Goal: Feedback & Contribution: Leave review/rating

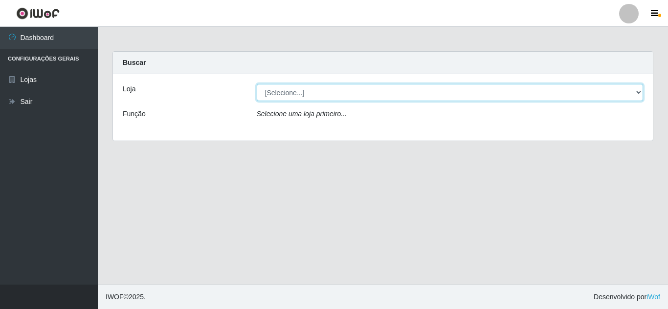
drag, startPoint x: 290, startPoint y: 91, endPoint x: 292, endPoint y: 99, distance: 8.0
click at [290, 91] on select "[Selecione...] Queiroz Atacadão - [GEOGRAPHIC_DATA]" at bounding box center [450, 92] width 387 height 17
select select "225"
click at [257, 84] on select "[Selecione...] Queiroz Atacadão - [GEOGRAPHIC_DATA]" at bounding box center [450, 92] width 387 height 17
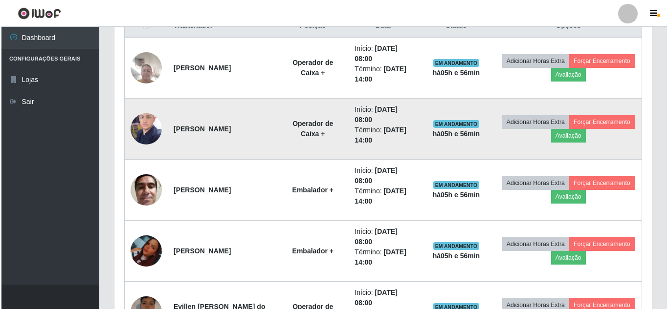
scroll to position [203, 537]
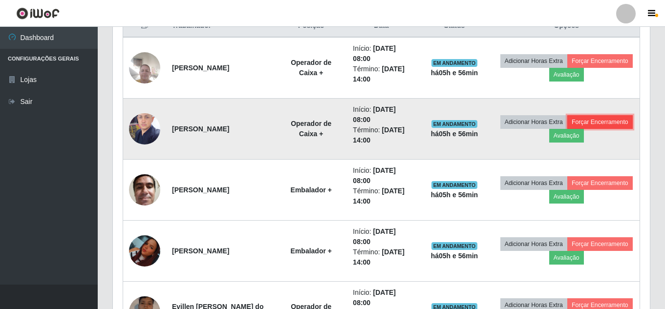
click at [603, 120] on button "Forçar Encerramento" at bounding box center [601, 122] width 66 height 14
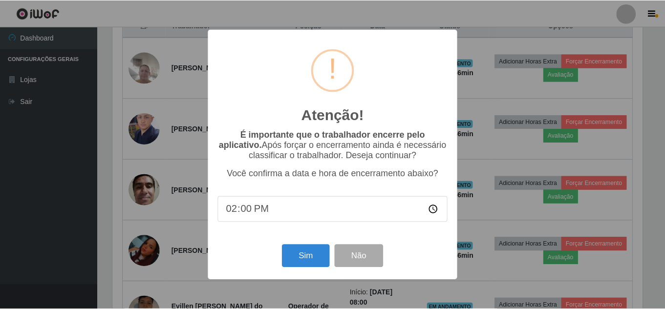
scroll to position [203, 532]
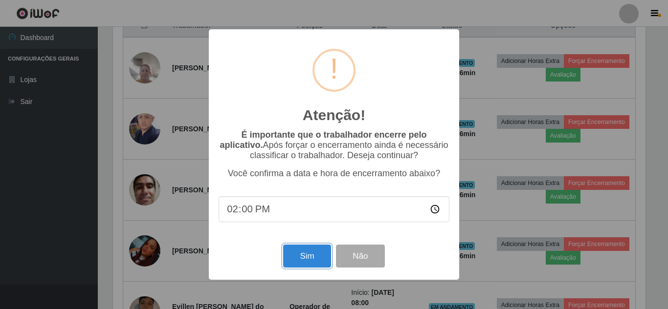
click at [291, 256] on button "Sim" at bounding box center [306, 256] width 47 height 23
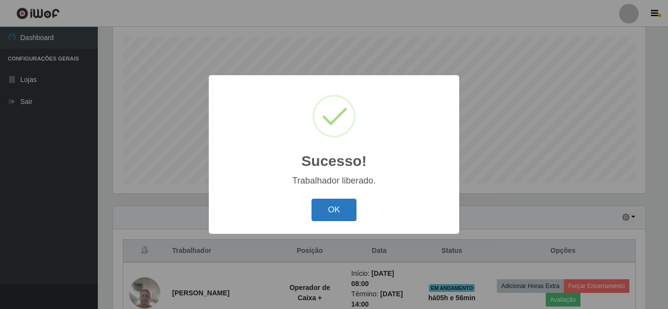
click at [328, 214] on button "OK" at bounding box center [333, 210] width 45 height 23
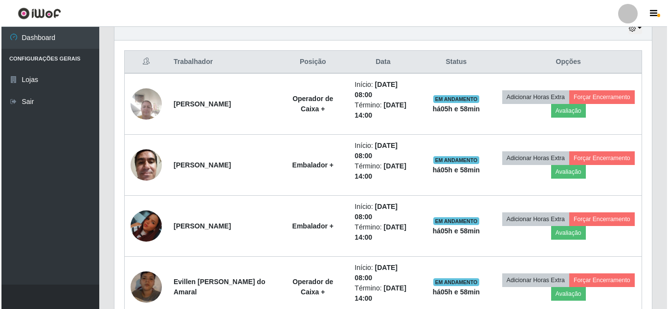
scroll to position [410, 0]
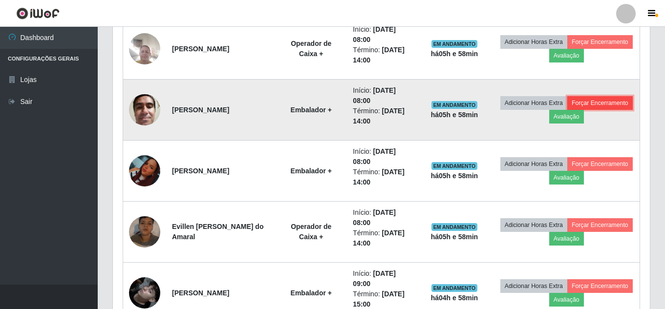
click at [596, 105] on button "Forçar Encerramento" at bounding box center [601, 103] width 66 height 14
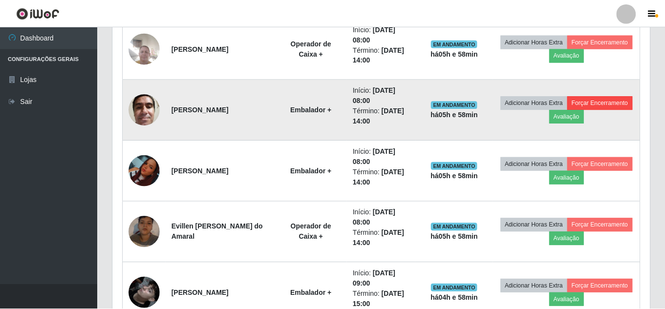
scroll to position [203, 532]
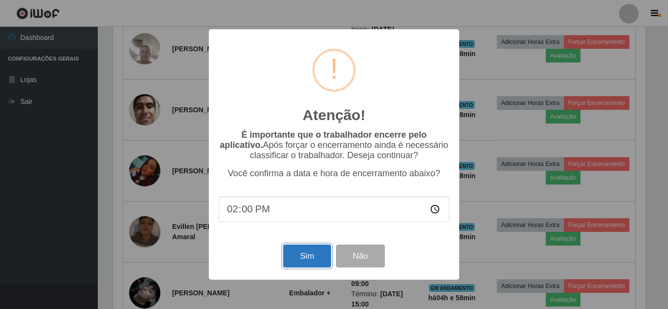
click at [305, 257] on button "Sim" at bounding box center [306, 256] width 47 height 23
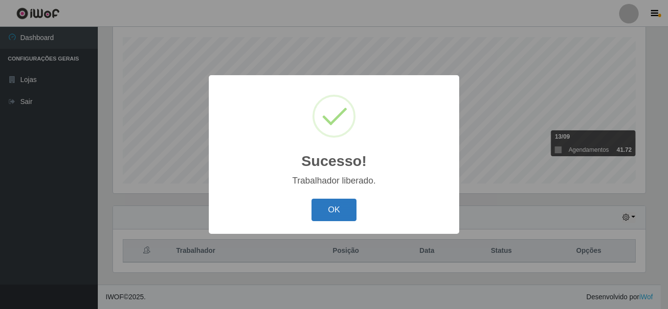
click at [336, 207] on button "OK" at bounding box center [333, 210] width 45 height 23
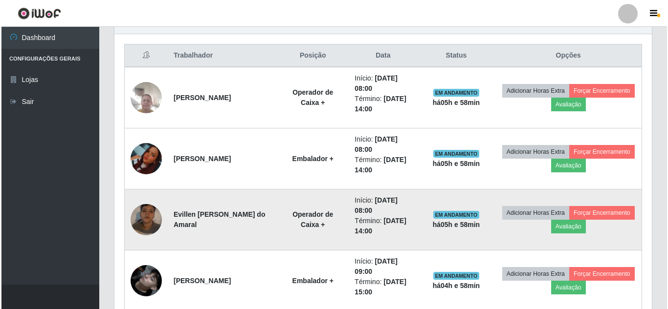
scroll to position [312, 0]
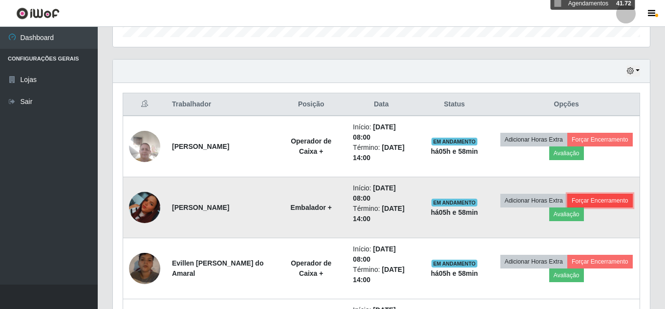
click at [600, 203] on button "Forçar Encerramento" at bounding box center [601, 201] width 66 height 14
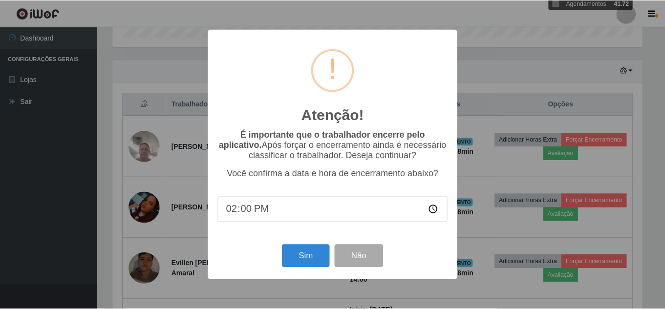
scroll to position [203, 532]
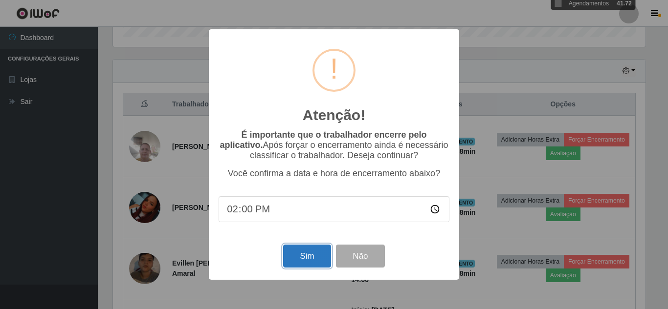
click at [309, 259] on button "Sim" at bounding box center [306, 256] width 47 height 23
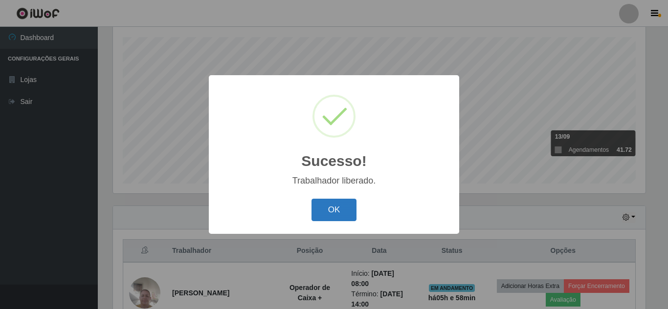
click at [320, 209] on button "OK" at bounding box center [333, 210] width 45 height 23
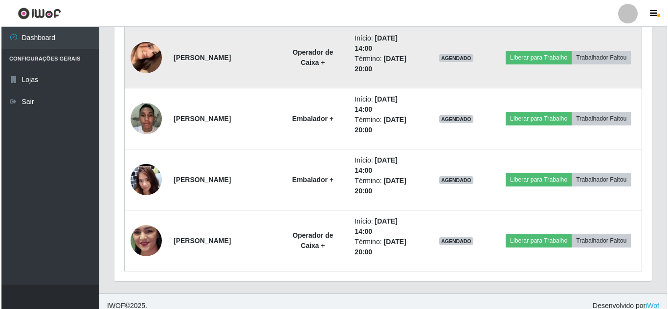
scroll to position [777, 0]
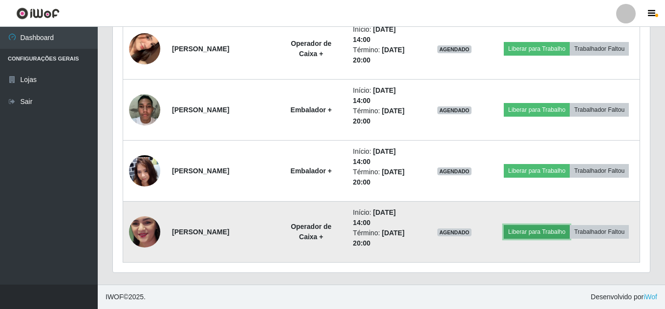
click at [556, 235] on button "Liberar para Trabalho" at bounding box center [537, 232] width 66 height 14
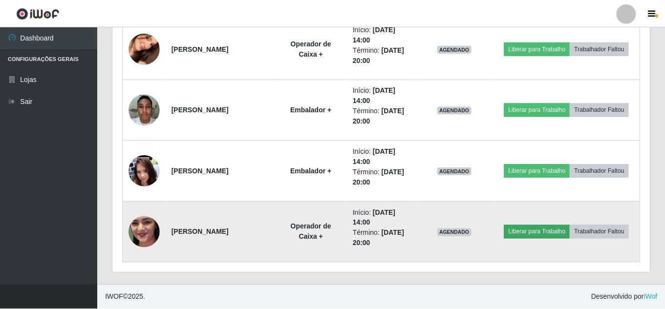
scroll to position [203, 532]
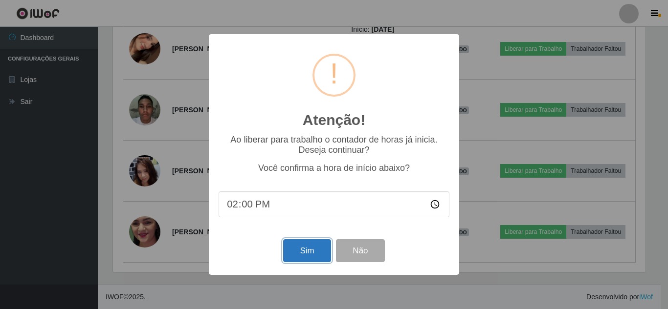
click at [303, 250] on button "Sim" at bounding box center [306, 251] width 47 height 23
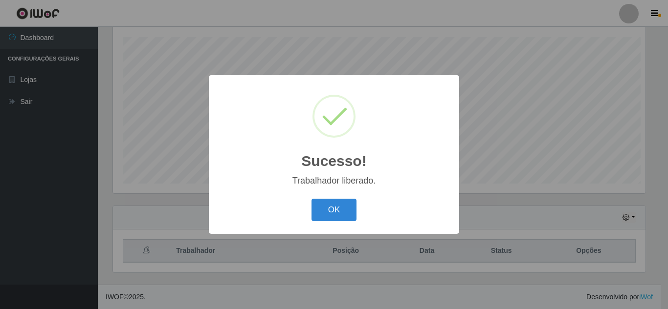
scroll to position [0, 0]
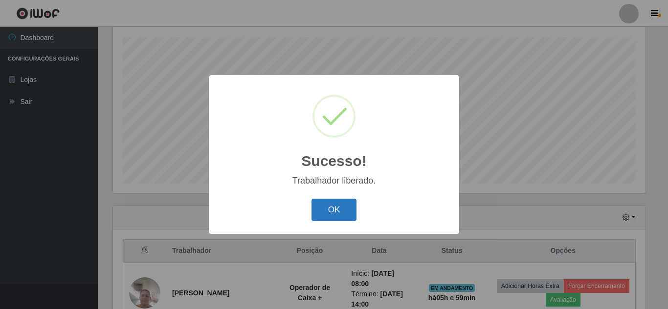
click at [333, 217] on button "OK" at bounding box center [333, 210] width 45 height 23
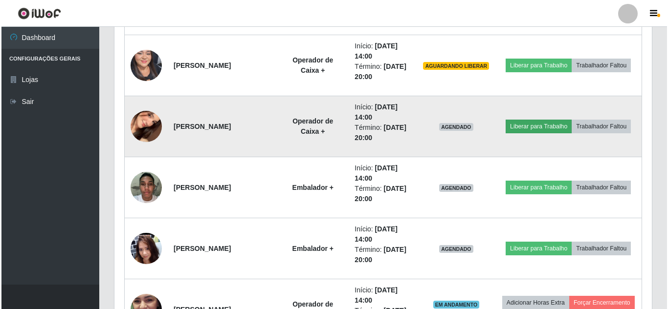
scroll to position [679, 0]
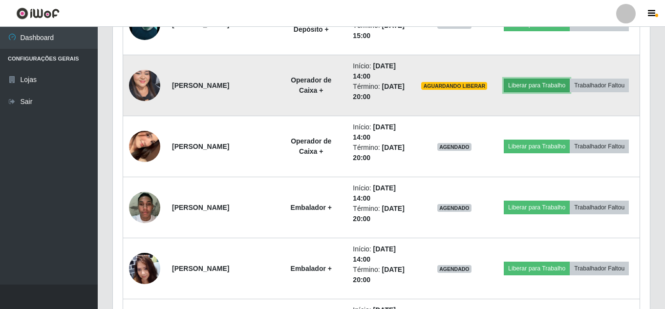
click at [542, 88] on button "Liberar para Trabalho" at bounding box center [537, 86] width 66 height 14
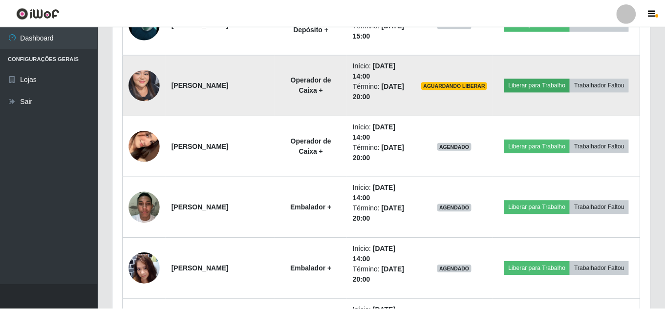
scroll to position [203, 532]
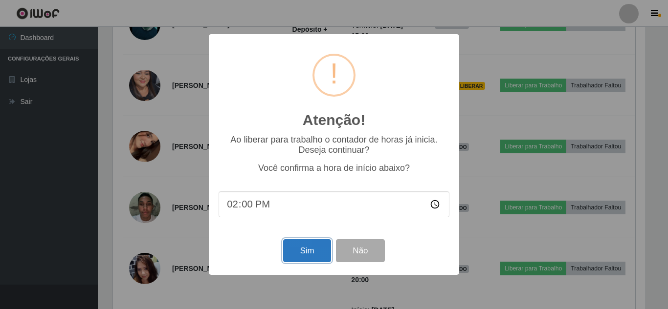
click at [308, 248] on button "Sim" at bounding box center [306, 251] width 47 height 23
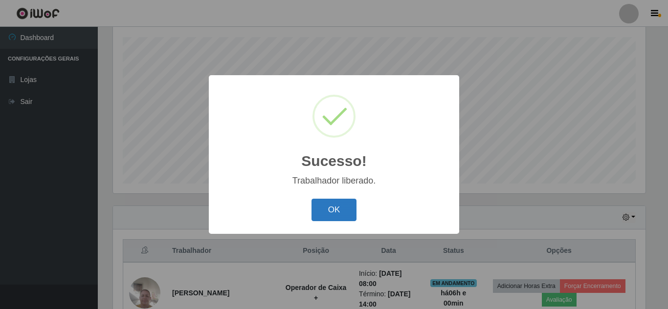
click at [345, 209] on button "OK" at bounding box center [333, 210] width 45 height 23
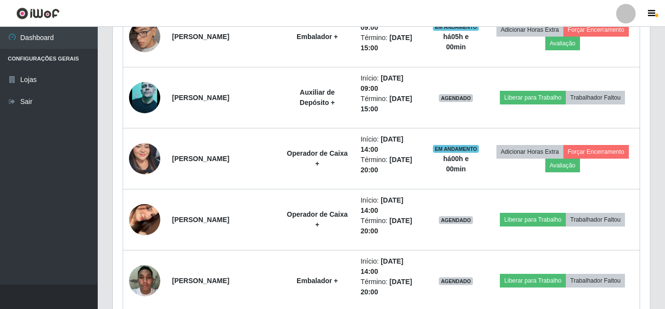
scroll to position [655, 0]
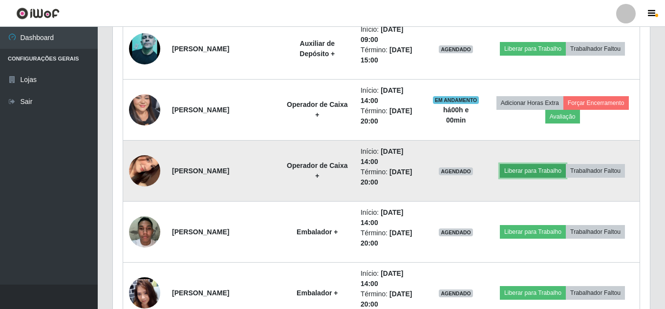
click at [530, 173] on button "Liberar para Trabalho" at bounding box center [533, 171] width 66 height 14
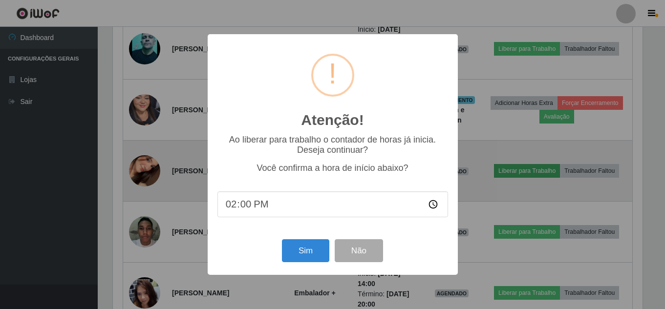
scroll to position [203, 532]
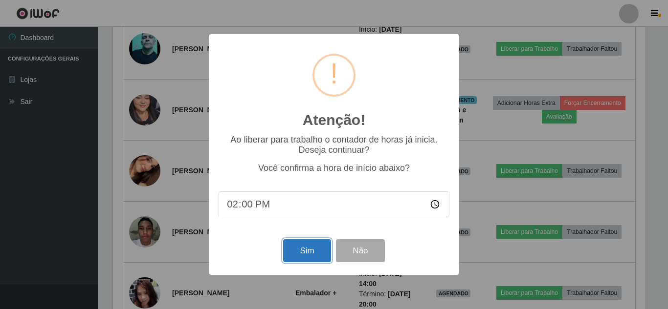
click at [312, 256] on button "Sim" at bounding box center [306, 251] width 47 height 23
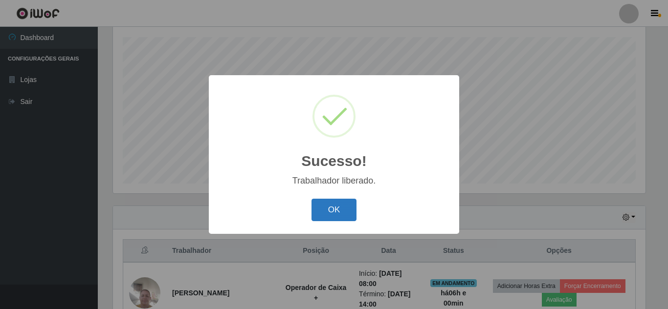
click at [339, 213] on button "OK" at bounding box center [333, 210] width 45 height 23
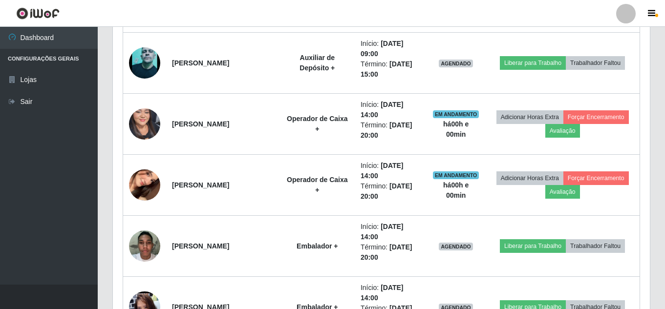
scroll to position [704, 0]
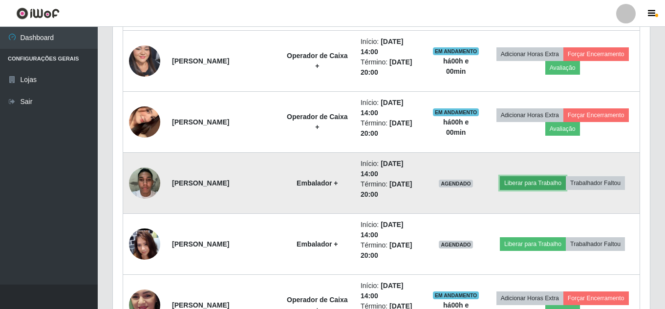
click at [519, 188] on button "Liberar para Trabalho" at bounding box center [533, 184] width 66 height 14
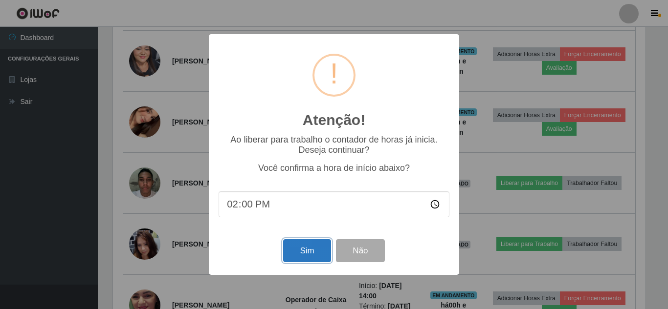
click at [318, 253] on button "Sim" at bounding box center [306, 251] width 47 height 23
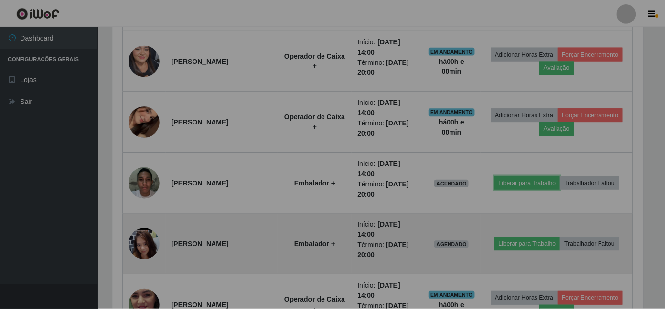
scroll to position [203, 537]
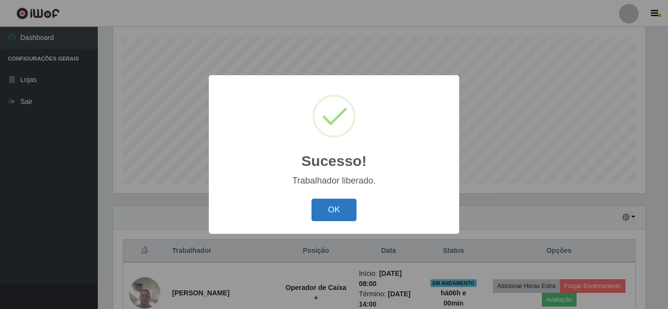
click at [339, 210] on button "OK" at bounding box center [333, 210] width 45 height 23
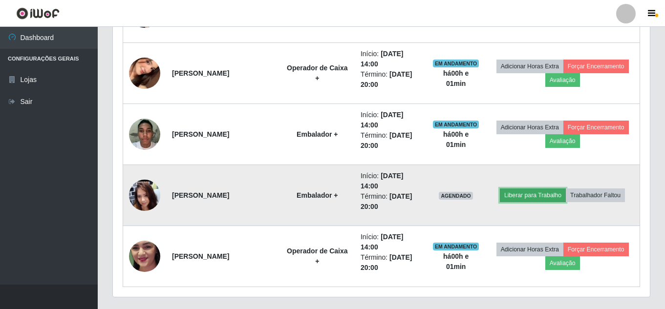
click at [533, 196] on button "Liberar para Trabalho" at bounding box center [533, 196] width 66 height 14
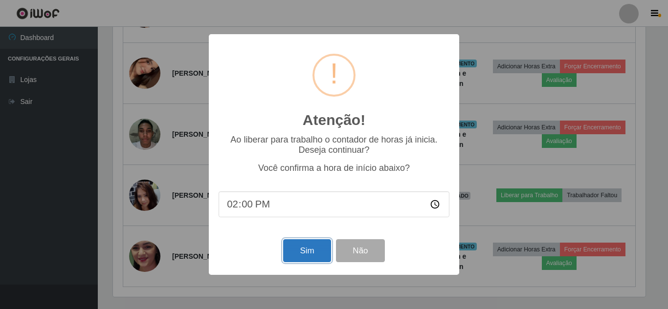
click at [307, 252] on button "Sim" at bounding box center [306, 251] width 47 height 23
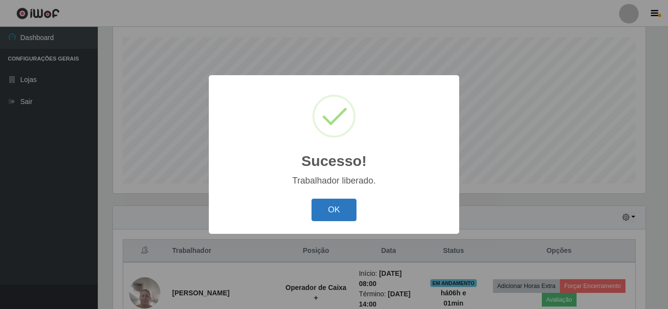
click at [336, 215] on button "OK" at bounding box center [333, 210] width 45 height 23
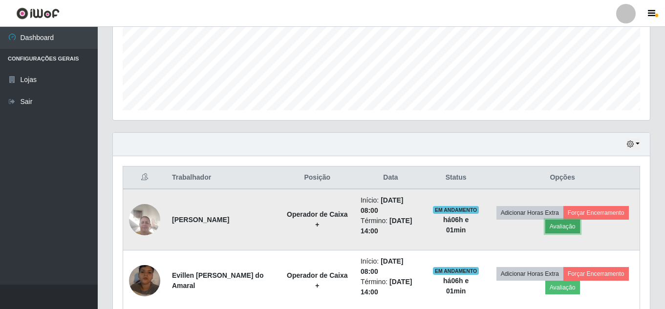
click at [557, 230] on button "Avaliação" at bounding box center [563, 227] width 35 height 14
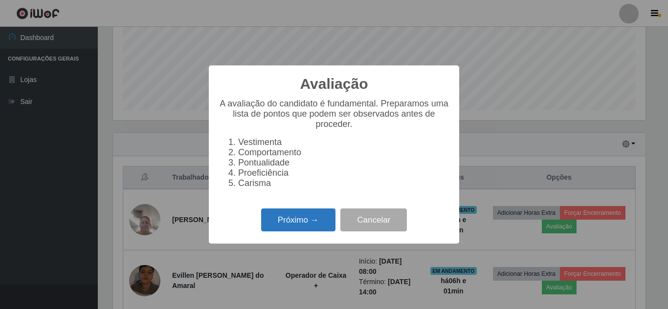
click at [298, 229] on button "Próximo →" at bounding box center [298, 220] width 74 height 23
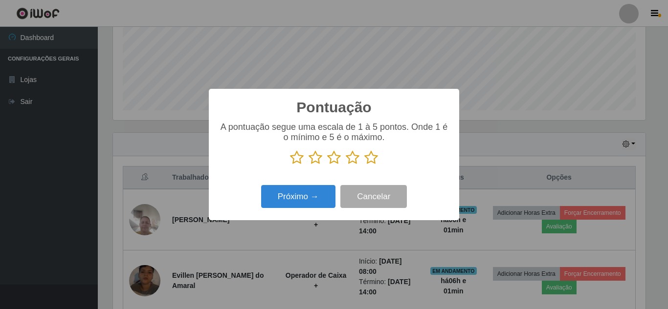
click at [372, 163] on icon at bounding box center [371, 158] width 14 height 15
click at [364, 165] on input "radio" at bounding box center [364, 165] width 0 height 0
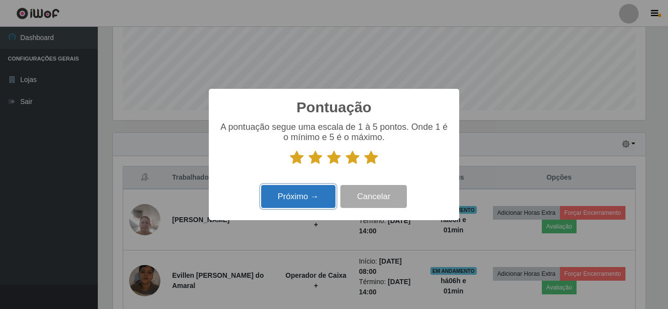
click at [315, 201] on button "Próximo →" at bounding box center [298, 196] width 74 height 23
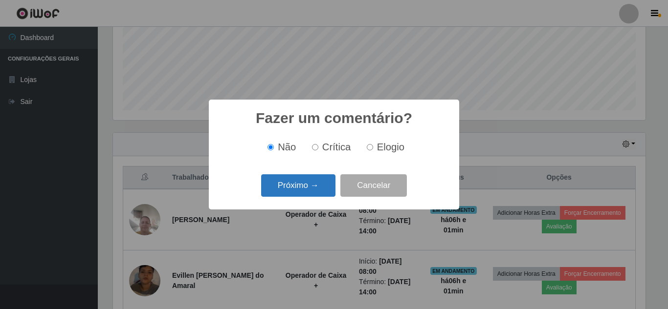
click at [316, 189] on button "Próximo →" at bounding box center [298, 186] width 74 height 23
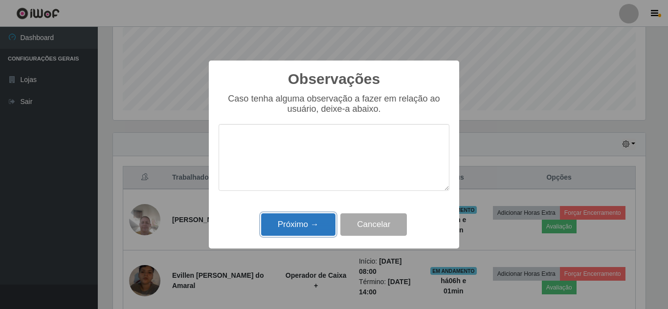
click at [305, 223] on button "Próximo →" at bounding box center [298, 225] width 74 height 23
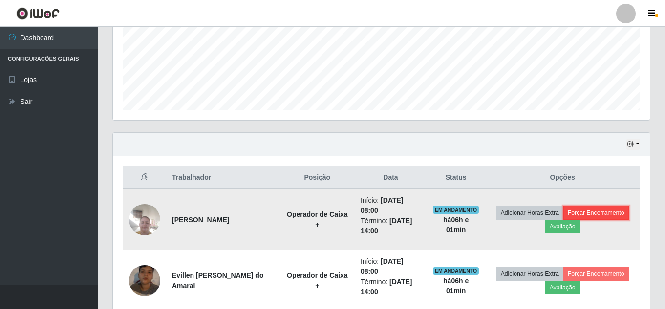
click at [599, 215] on button "Forçar Encerramento" at bounding box center [597, 213] width 66 height 14
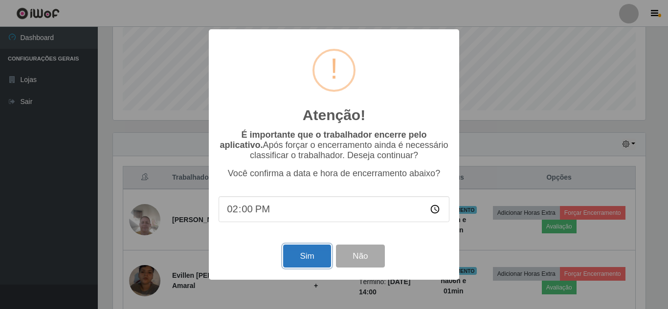
click at [307, 260] on button "Sim" at bounding box center [306, 256] width 47 height 23
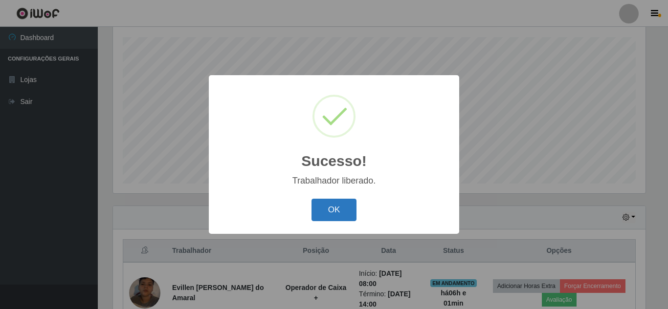
click at [330, 218] on button "OK" at bounding box center [333, 210] width 45 height 23
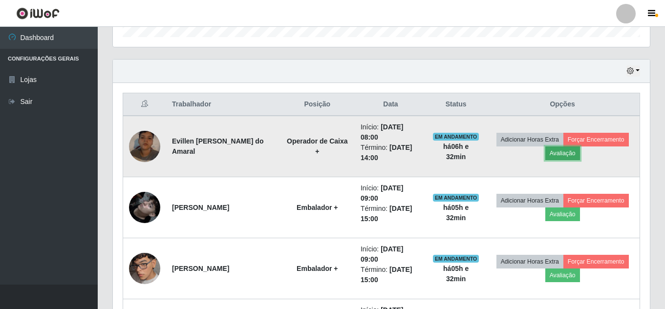
click at [559, 154] on button "Avaliação" at bounding box center [563, 154] width 35 height 14
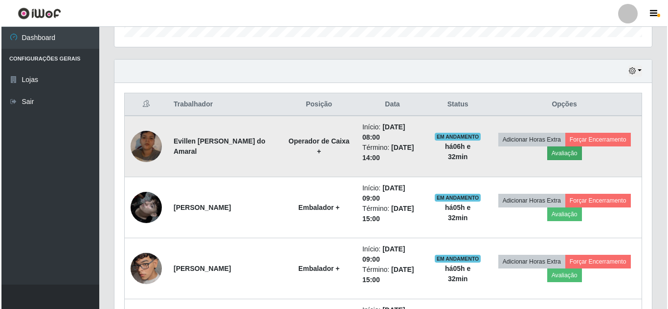
scroll to position [203, 532]
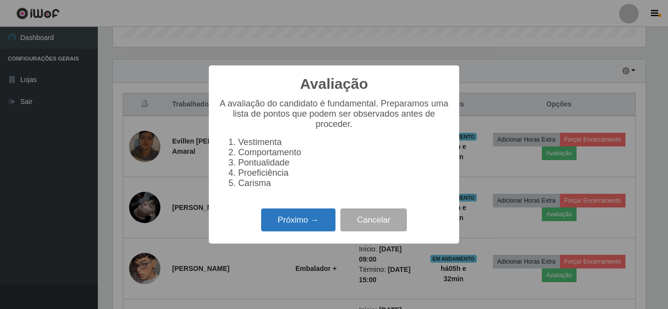
click at [293, 220] on button "Próximo →" at bounding box center [298, 220] width 74 height 23
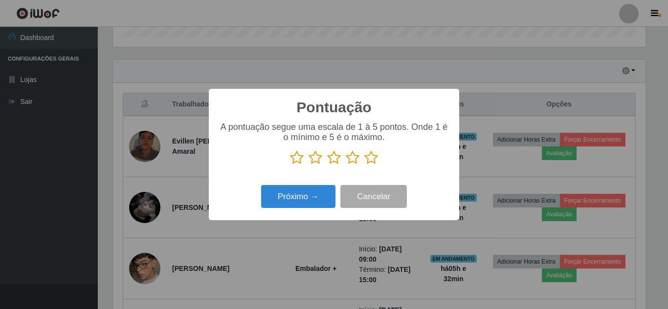
scroll to position [488721, 488391]
click at [365, 160] on icon at bounding box center [371, 158] width 14 height 15
click at [364, 165] on input "radio" at bounding box center [364, 165] width 0 height 0
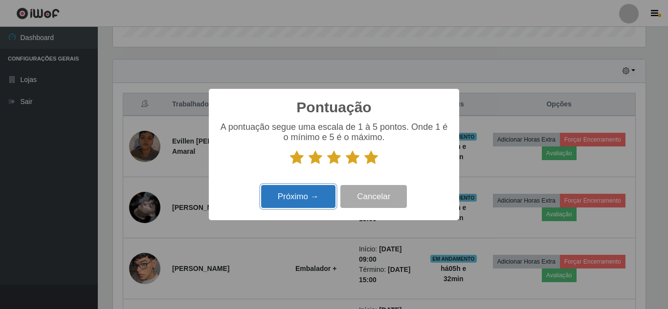
click at [301, 198] on button "Próximo →" at bounding box center [298, 196] width 74 height 23
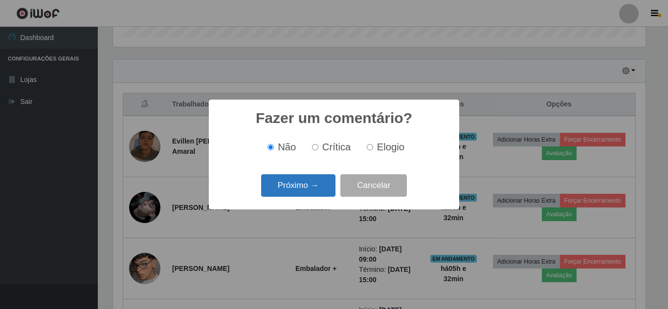
click at [304, 188] on button "Próximo →" at bounding box center [298, 186] width 74 height 23
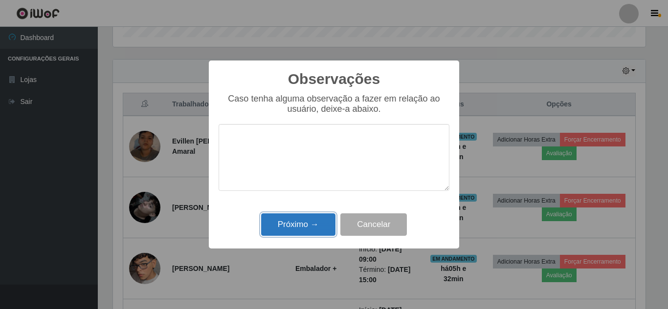
click at [291, 236] on button "Próximo →" at bounding box center [298, 225] width 74 height 23
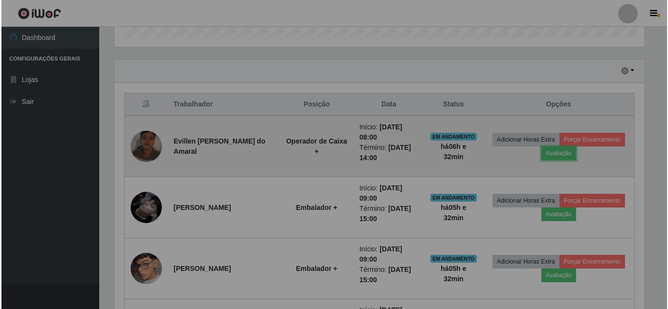
scroll to position [203, 537]
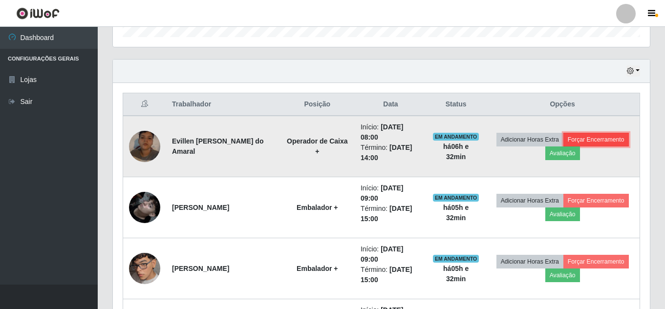
click at [612, 140] on button "Forçar Encerramento" at bounding box center [597, 140] width 66 height 14
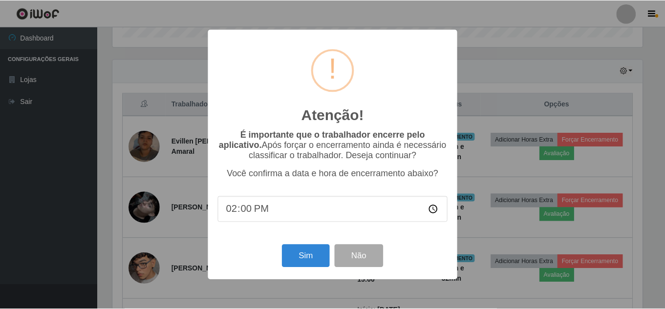
scroll to position [203, 532]
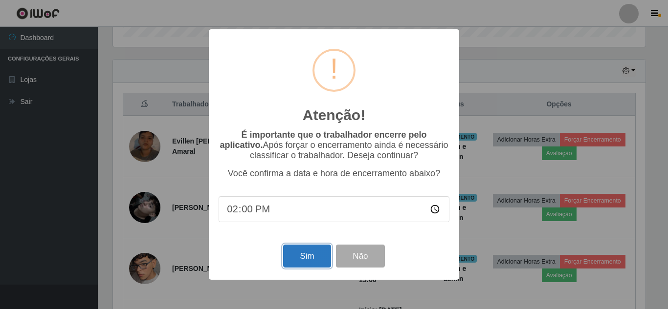
click at [309, 264] on button "Sim" at bounding box center [306, 256] width 47 height 23
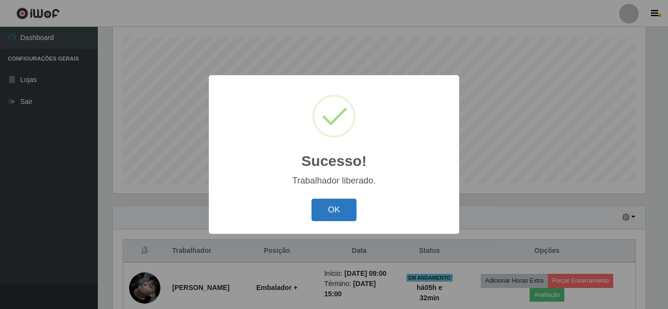
click at [325, 209] on button "OK" at bounding box center [333, 210] width 45 height 23
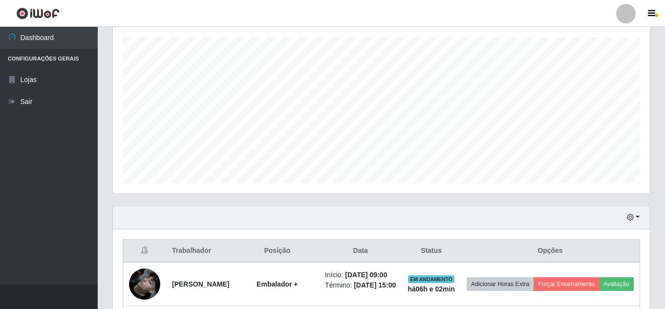
scroll to position [264, 0]
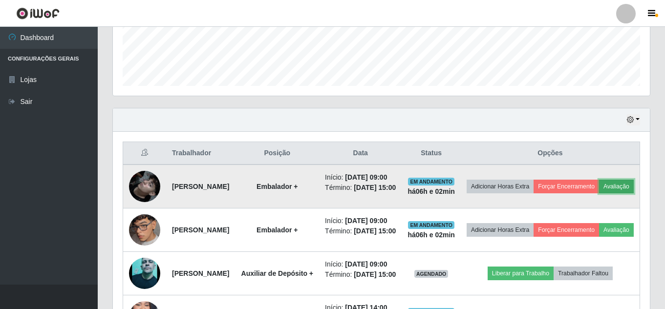
click at [599, 194] on button "Avaliação" at bounding box center [616, 187] width 35 height 14
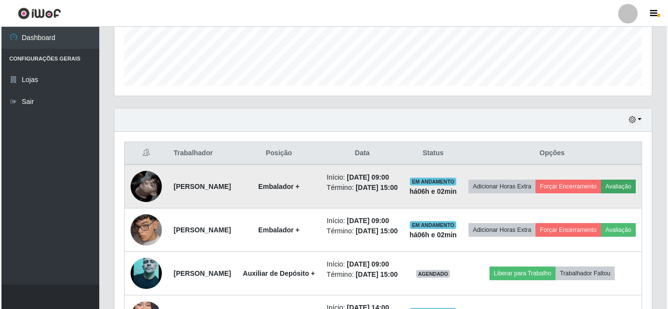
scroll to position [203, 532]
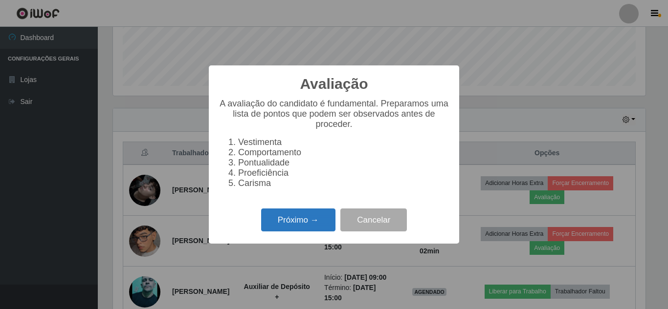
click at [288, 228] on button "Próximo →" at bounding box center [298, 220] width 74 height 23
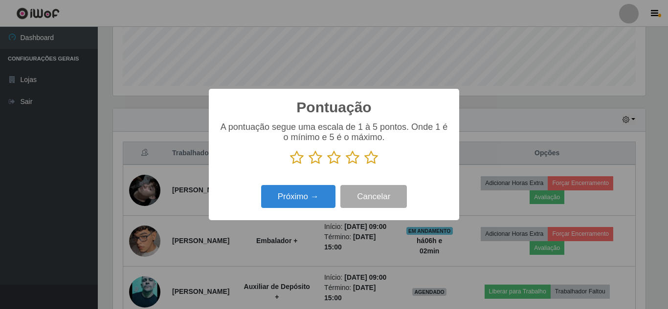
click at [373, 158] on icon at bounding box center [371, 158] width 14 height 15
click at [364, 165] on input "radio" at bounding box center [364, 165] width 0 height 0
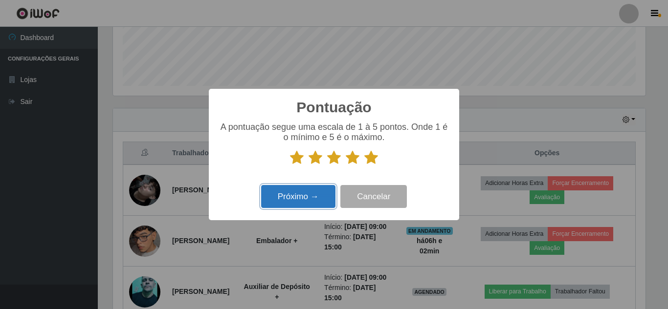
click at [309, 201] on button "Próximo →" at bounding box center [298, 196] width 74 height 23
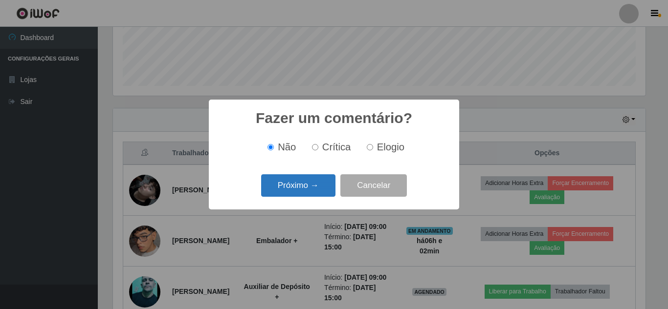
click at [313, 183] on button "Próximo →" at bounding box center [298, 186] width 74 height 23
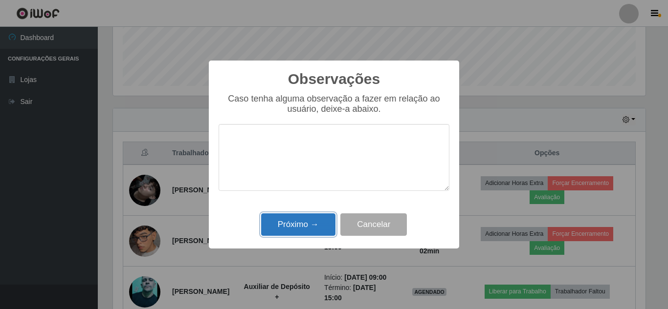
click at [307, 228] on button "Próximo →" at bounding box center [298, 225] width 74 height 23
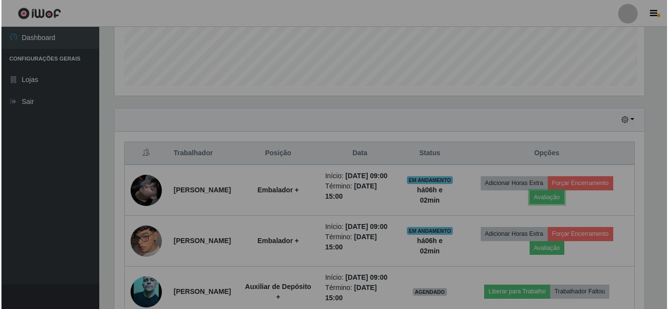
scroll to position [203, 537]
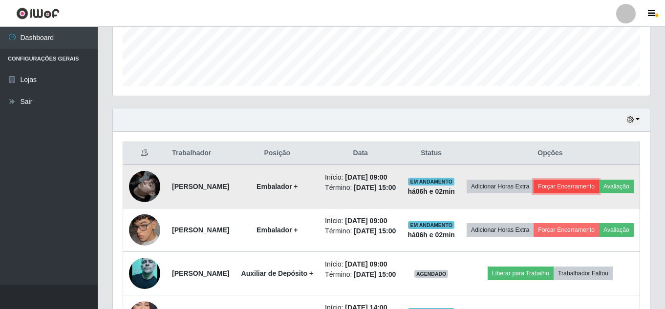
click at [599, 191] on button "Forçar Encerramento" at bounding box center [567, 187] width 66 height 14
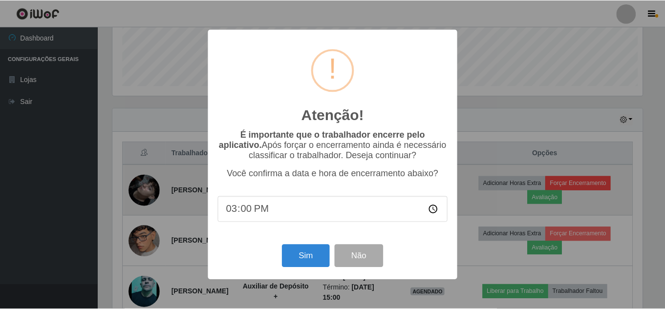
scroll to position [203, 532]
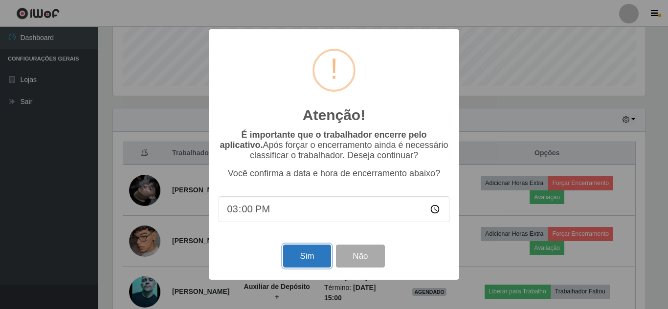
click at [290, 267] on button "Sim" at bounding box center [306, 256] width 47 height 23
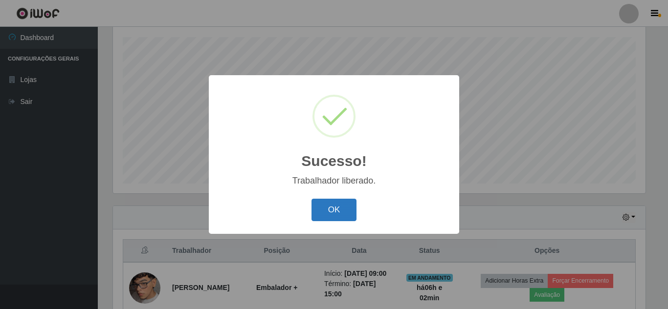
click at [326, 214] on button "OK" at bounding box center [333, 210] width 45 height 23
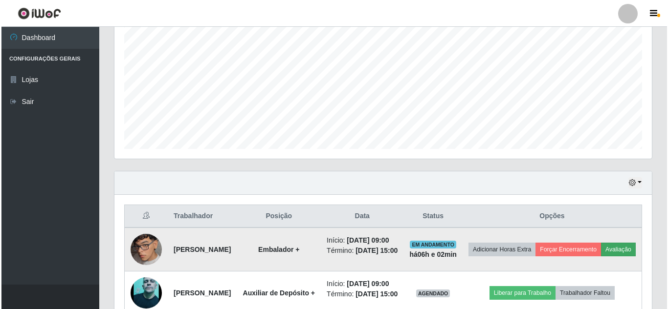
scroll to position [215, 0]
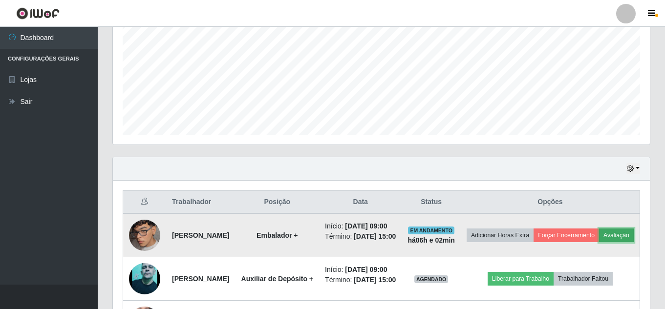
click at [599, 243] on button "Avaliação" at bounding box center [616, 236] width 35 height 14
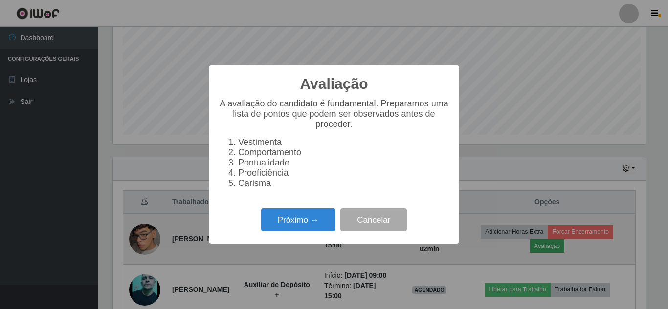
scroll to position [203, 532]
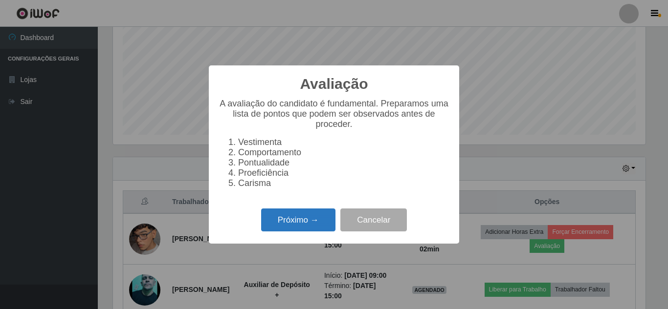
click at [301, 222] on button "Próximo →" at bounding box center [298, 220] width 74 height 23
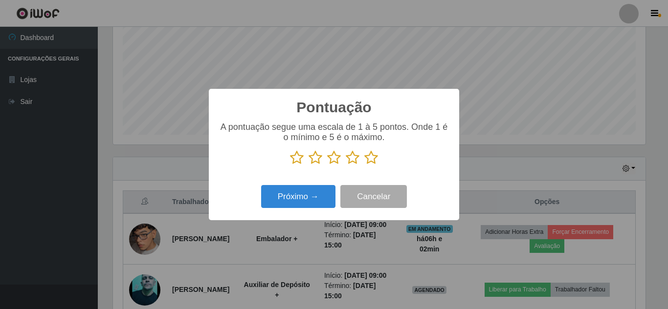
scroll to position [488721, 488391]
click at [370, 157] on icon at bounding box center [371, 158] width 14 height 15
click at [364, 165] on input "radio" at bounding box center [364, 165] width 0 height 0
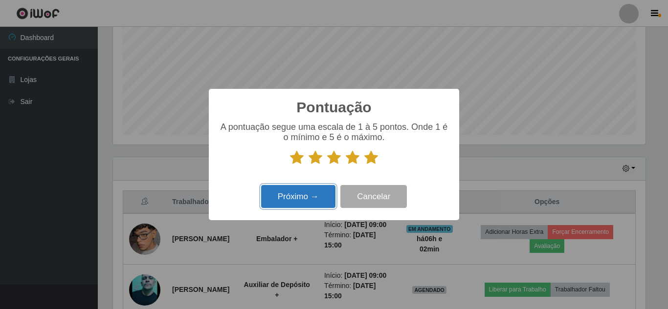
click at [285, 199] on button "Próximo →" at bounding box center [298, 196] width 74 height 23
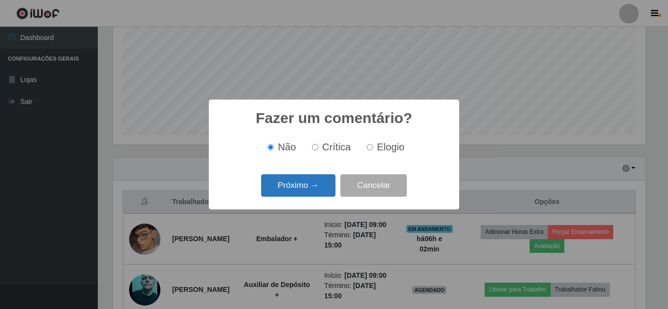
click at [312, 187] on button "Próximo →" at bounding box center [298, 186] width 74 height 23
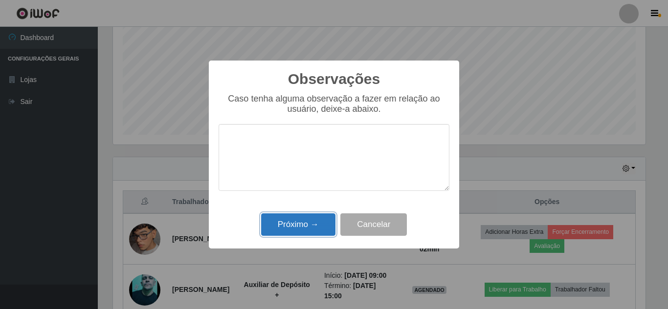
click at [308, 226] on button "Próximo →" at bounding box center [298, 225] width 74 height 23
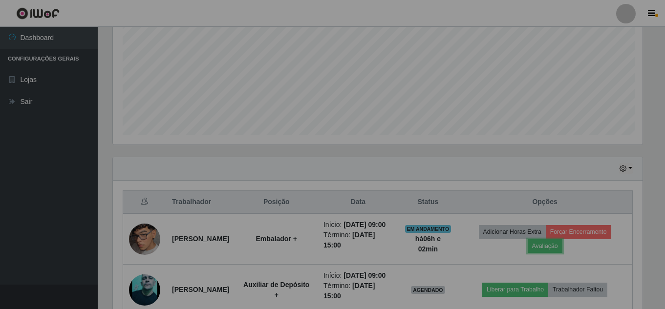
scroll to position [203, 537]
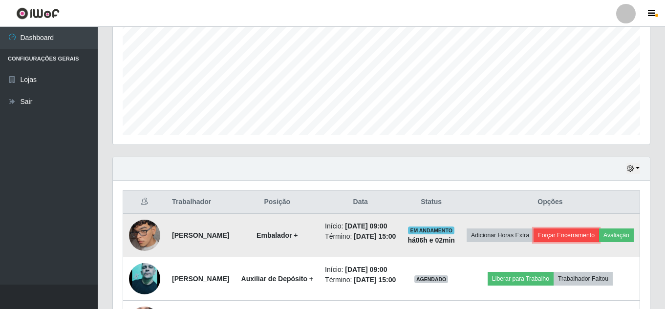
click at [599, 241] on button "Forçar Encerramento" at bounding box center [567, 236] width 66 height 14
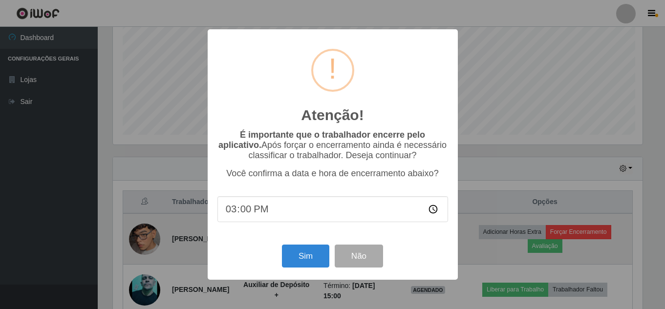
scroll to position [203, 532]
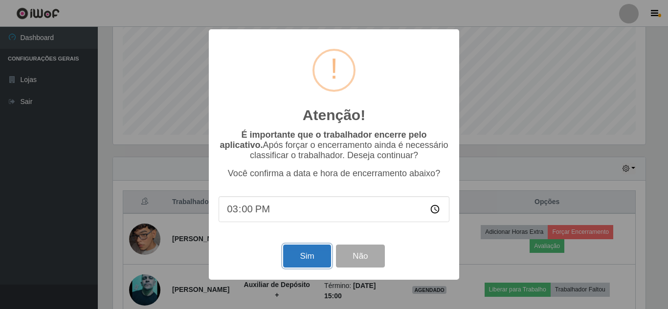
click at [300, 261] on button "Sim" at bounding box center [306, 256] width 47 height 23
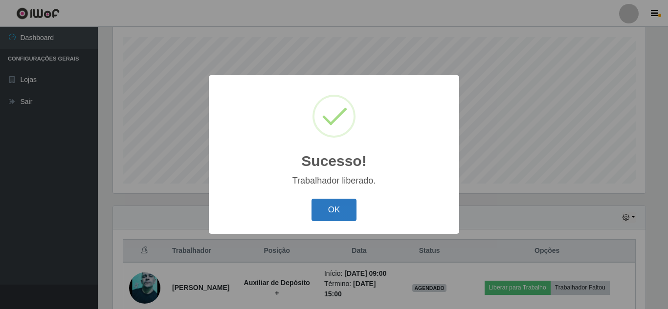
click at [331, 216] on button "OK" at bounding box center [333, 210] width 45 height 23
